Goal: Check status

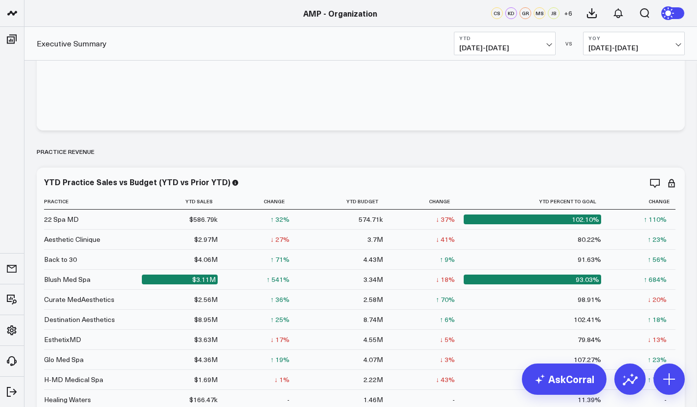
scroll to position [160, 0]
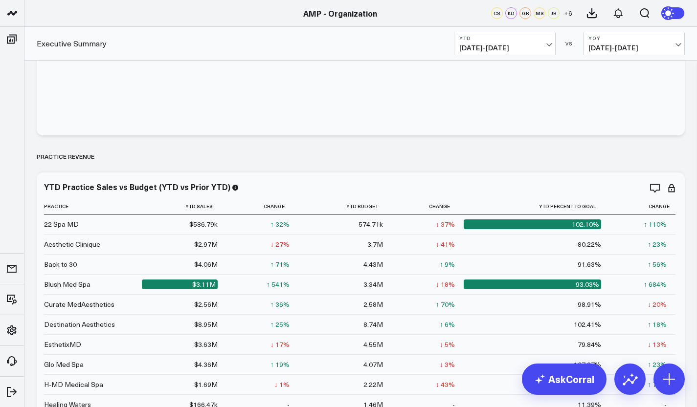
click at [70, 169] on link "AMP - Blush" at bounding box center [82, 168] width 117 height 26
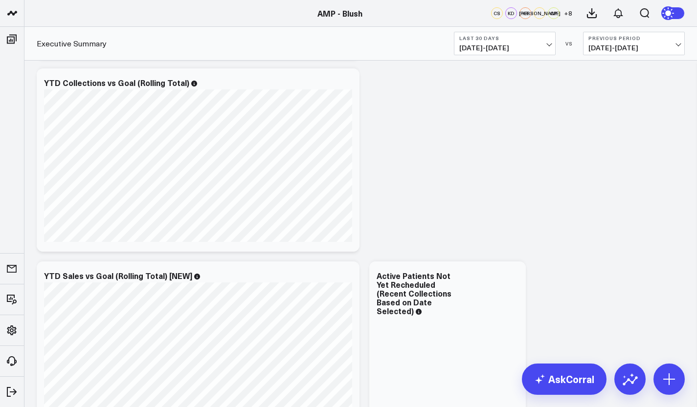
scroll to position [709, 0]
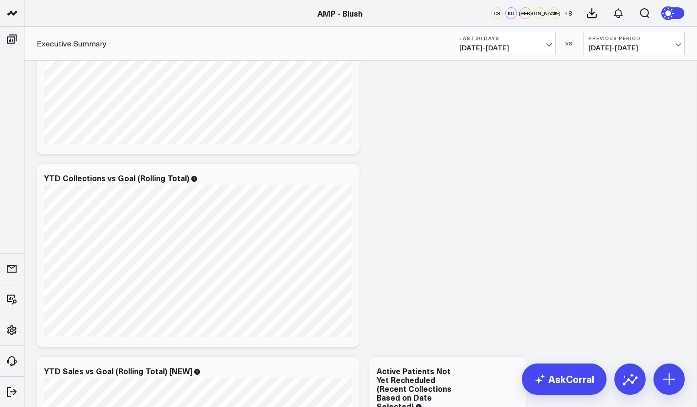
click at [550, 46] on button "Last 30 Days 07/16/25 - 08/14/25" at bounding box center [505, 43] width 102 height 23
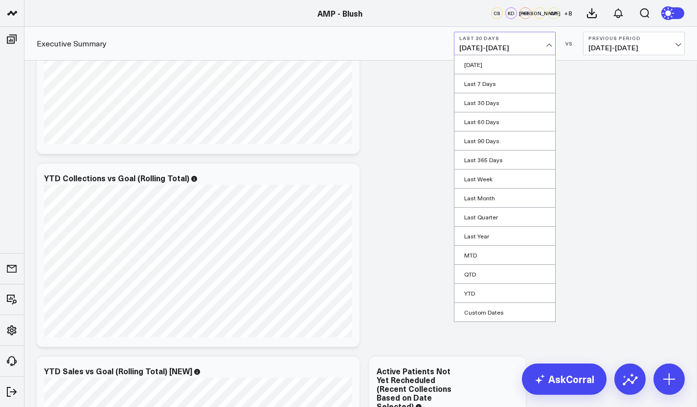
click at [493, 234] on link "Last Year" at bounding box center [504, 236] width 101 height 19
